Goal: Navigation & Orientation: Find specific page/section

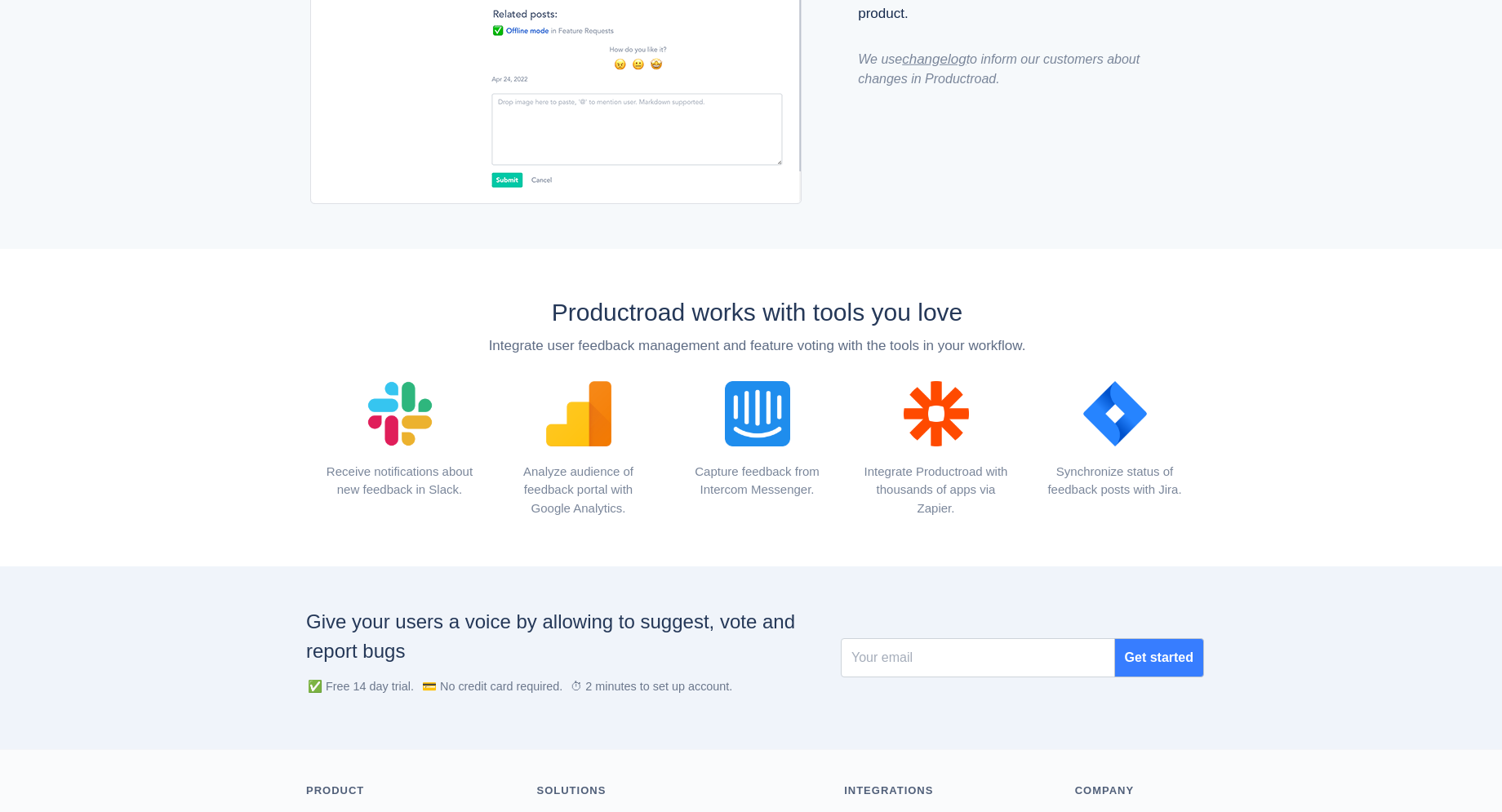
scroll to position [1944, 0]
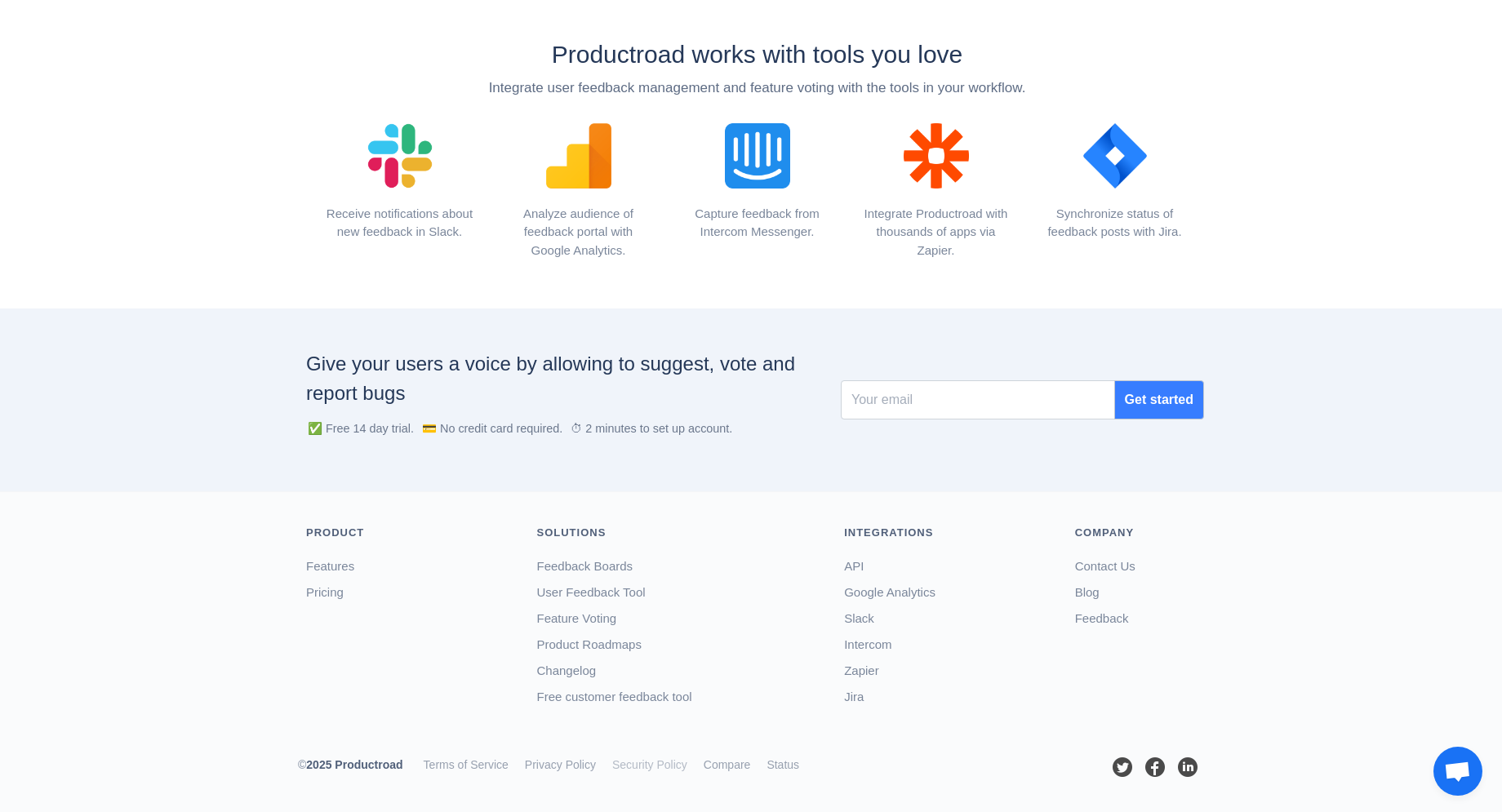
click at [641, 769] on link "Security Policy" at bounding box center [650, 765] width 75 height 13
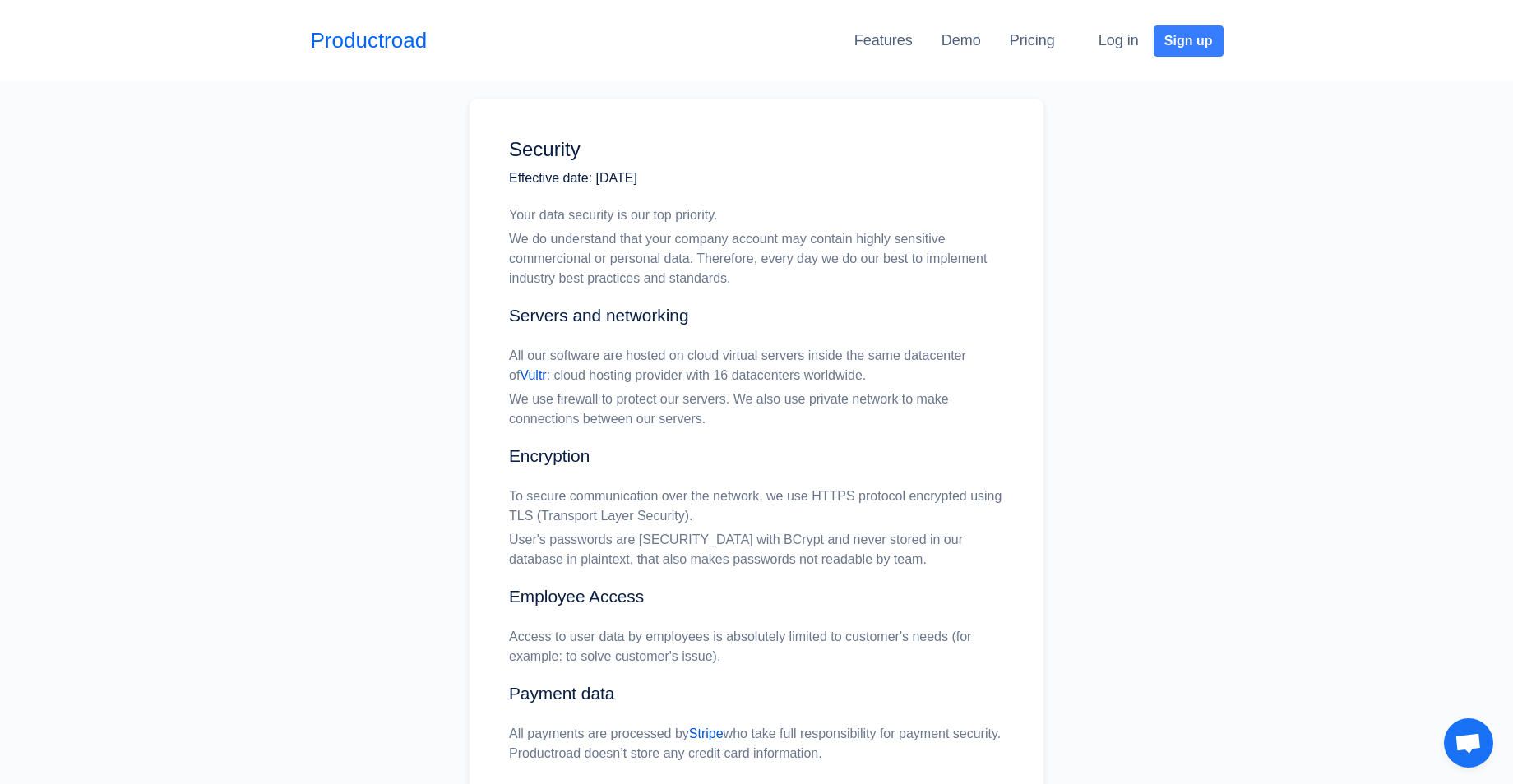
scroll to position [459, 0]
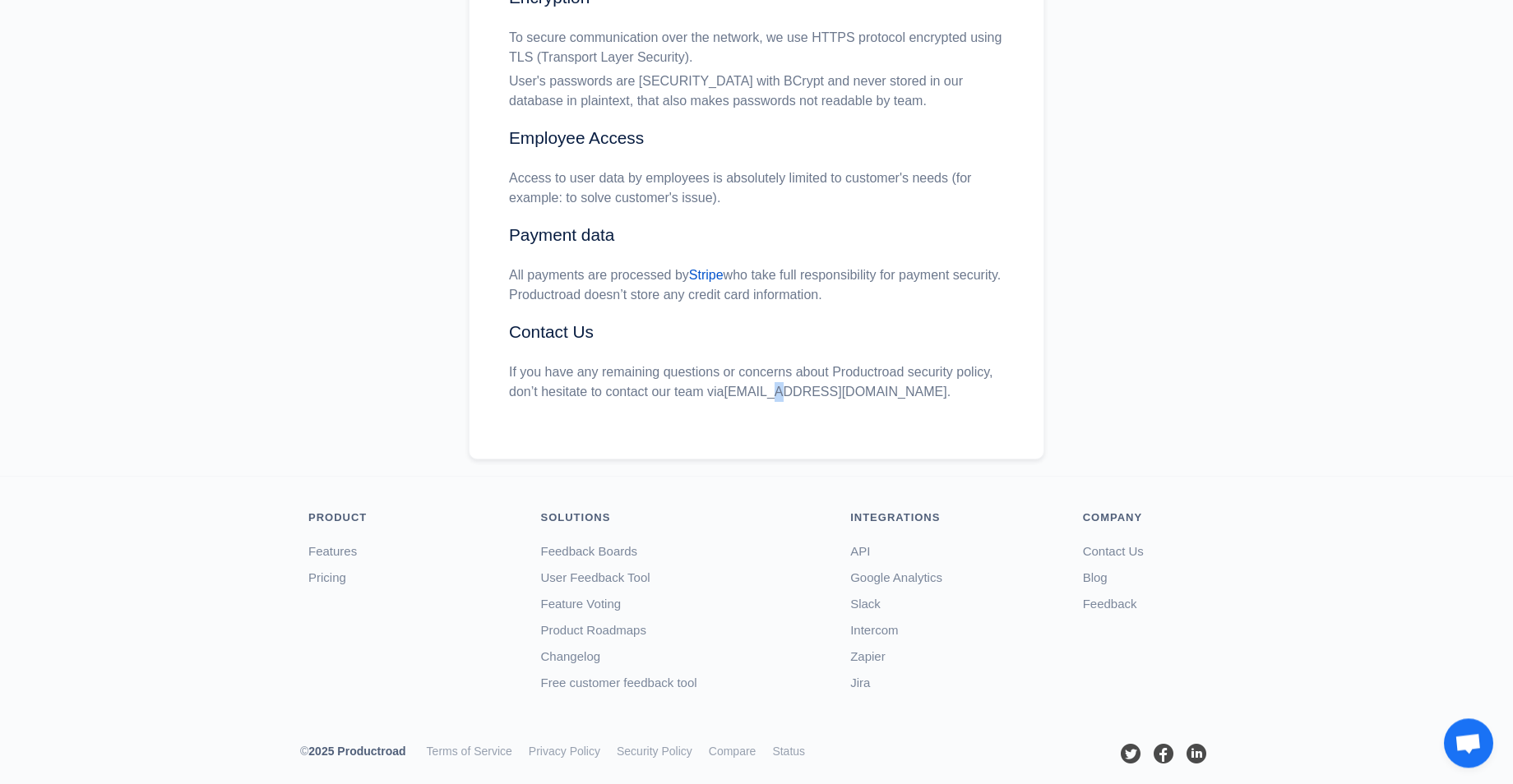
copy p "If you have any remaining questions or concerns about Productroad security poli…"
drag, startPoint x: 719, startPoint y: 392, endPoint x: 875, endPoint y: 392, distance: 156.0
click at [875, 392] on p "If you have any remaining questions or concerns about Productroad security poli…" at bounding box center [756, 382] width 495 height 39
drag, startPoint x: 148, startPoint y: 331, endPoint x: 177, endPoint y: 295, distance: 46.2
click at [149, 330] on div "Security Effective date: [DATE] Your data security is our top priority. We do u…" at bounding box center [756, 49] width 1513 height 853
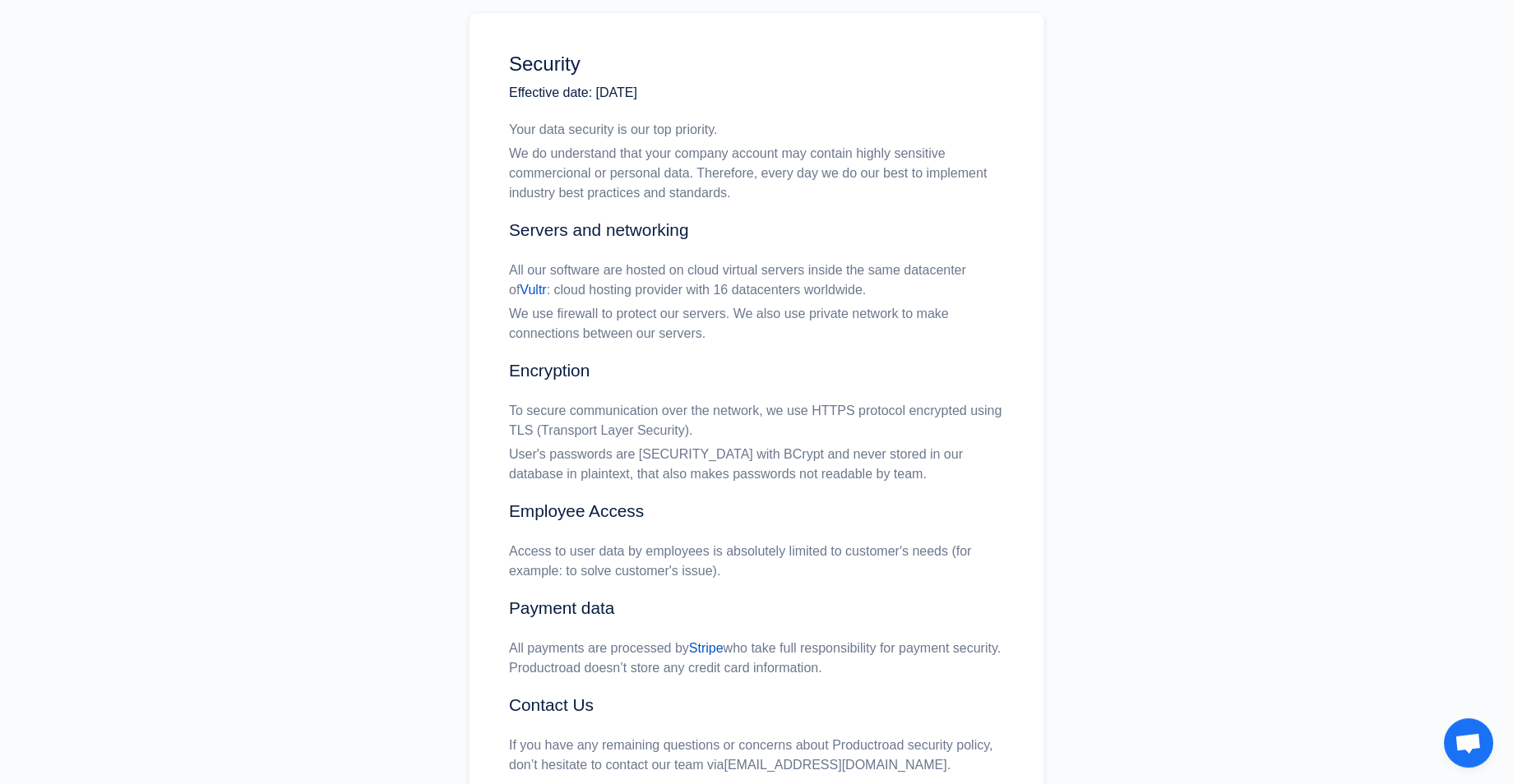
scroll to position [0, 0]
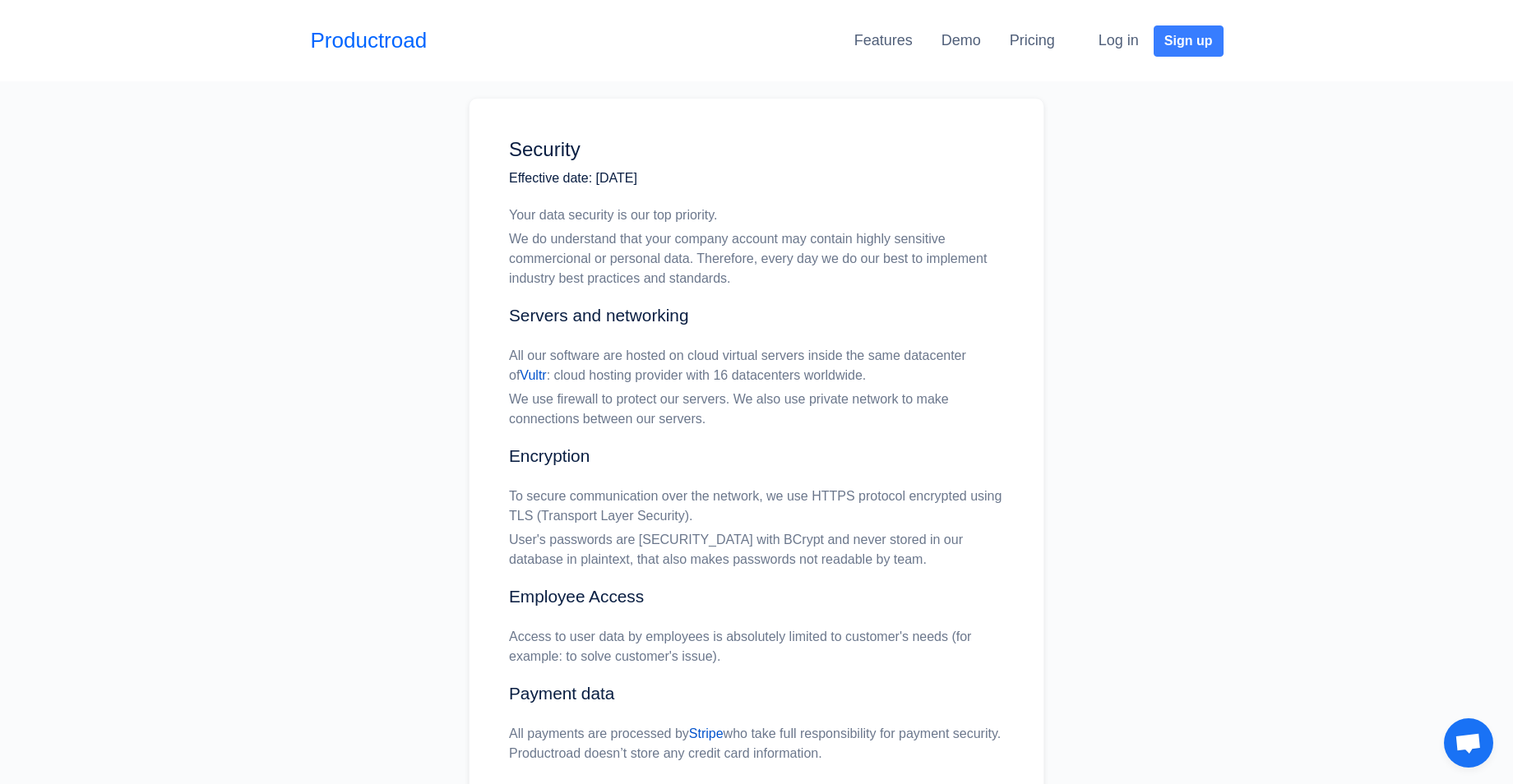
click at [375, 58] on div "Productroad" at bounding box center [373, 40] width 125 height 40
click at [372, 44] on link "Productroad" at bounding box center [369, 40] width 116 height 32
